Goal: Transaction & Acquisition: Subscribe to service/newsletter

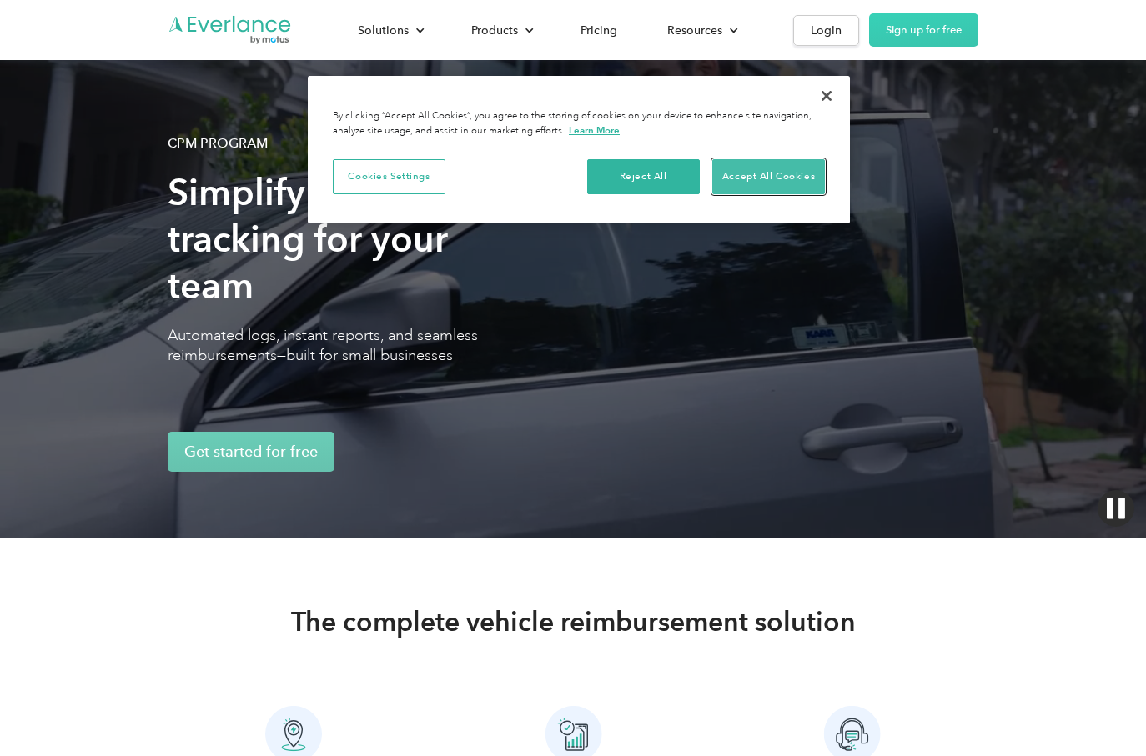
click at [751, 183] on button "Accept All Cookies" at bounding box center [768, 176] width 113 height 35
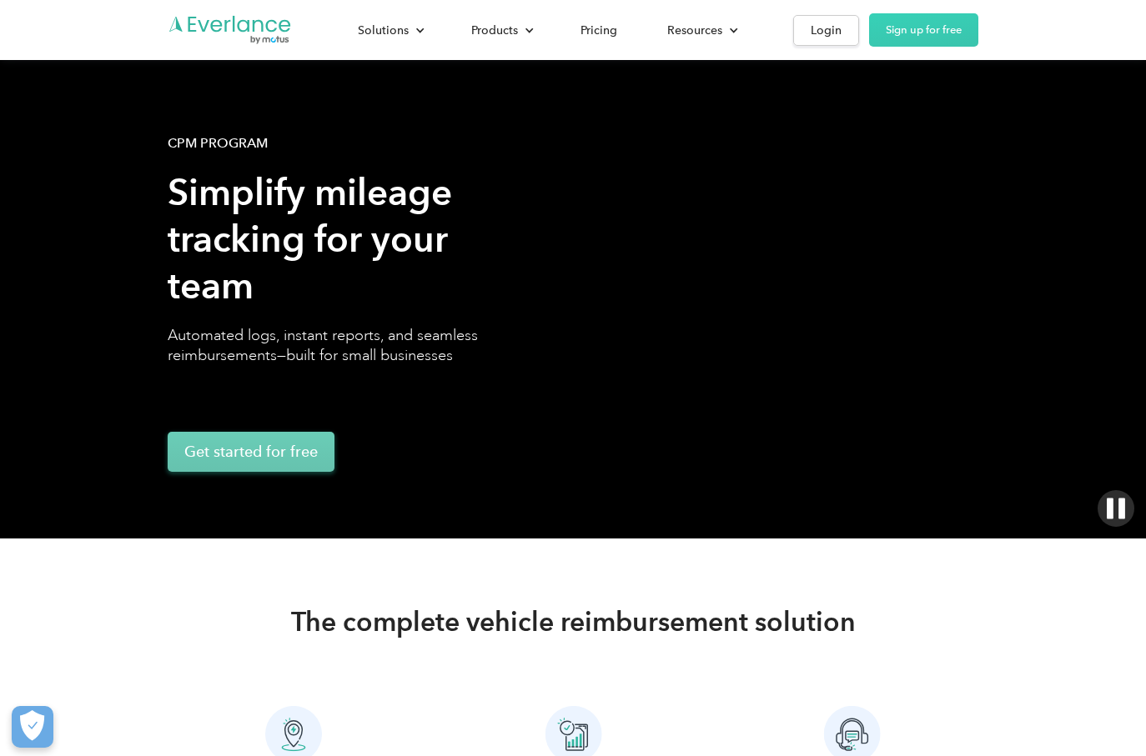
click at [254, 452] on link "Get started for free" at bounding box center [251, 452] width 167 height 40
